Goal: Find specific page/section: Find specific page/section

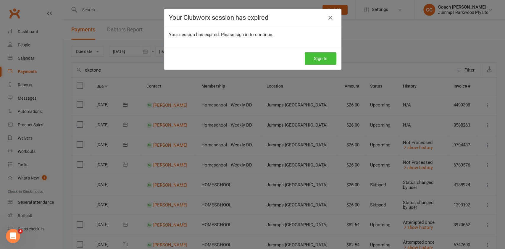
click at [309, 61] on button "Sign In" at bounding box center [321, 58] width 32 height 12
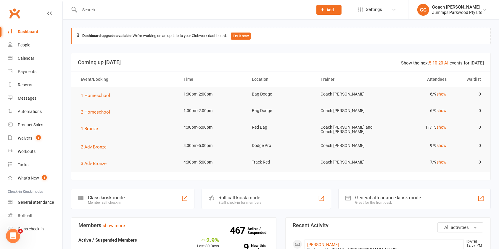
click at [189, 9] on input "text" at bounding box center [193, 10] width 231 height 8
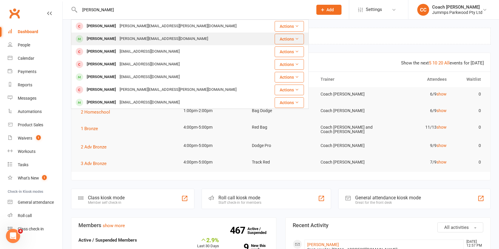
type input "[PERSON_NAME]"
click at [144, 37] on div "[PERSON_NAME][EMAIL_ADDRESS][DOMAIN_NAME]" at bounding box center [164, 39] width 92 height 9
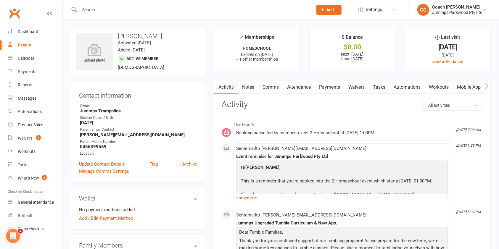
click at [293, 86] on link "Attendance" at bounding box center [299, 87] width 32 height 14
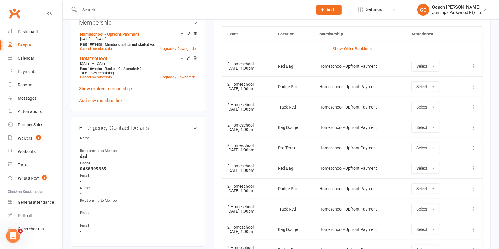
scroll to position [282, 0]
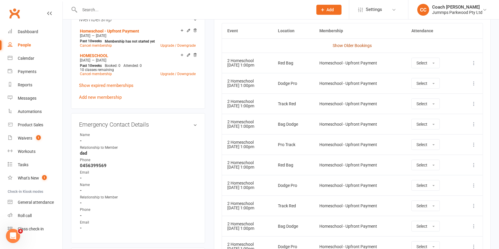
click at [356, 44] on link "Show Older Bookings" at bounding box center [352, 45] width 39 height 5
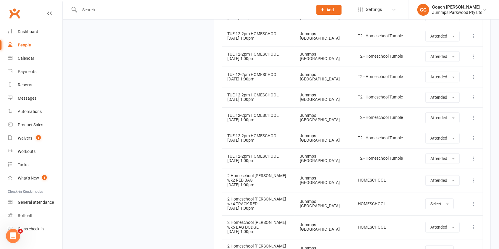
scroll to position [1398, 0]
click at [185, 10] on input "text" at bounding box center [193, 10] width 231 height 8
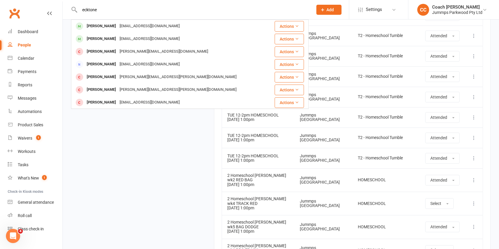
type input "ecktone"
